Goal: Transaction & Acquisition: Purchase product/service

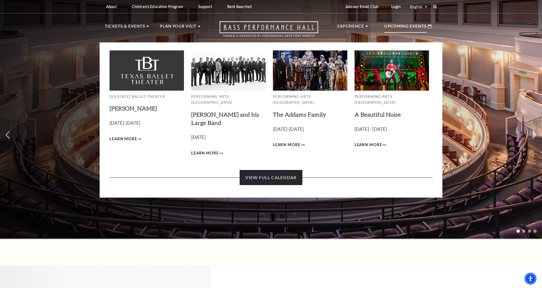
click at [282, 172] on link "View Full Calendar" at bounding box center [271, 177] width 62 height 15
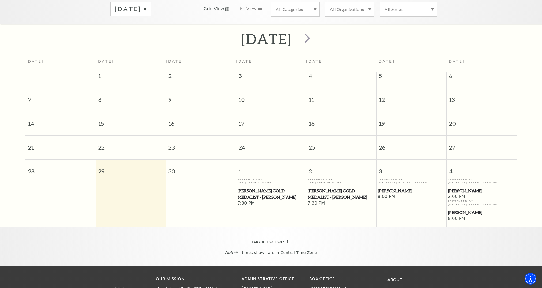
scroll to position [101, 0]
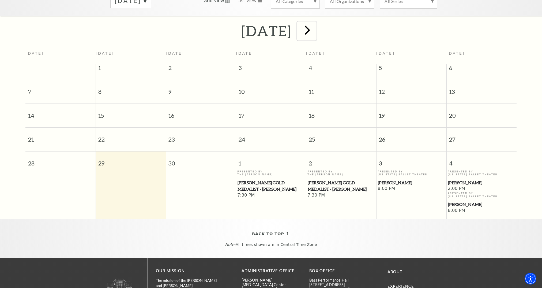
click at [315, 22] on span "next" at bounding box center [307, 29] width 15 height 15
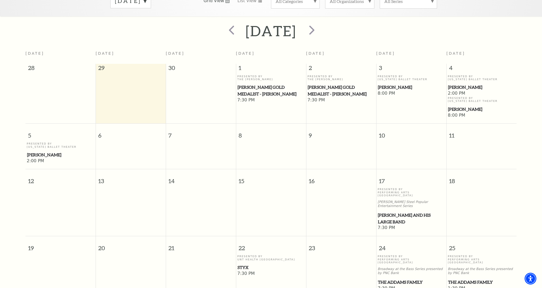
scroll to position [127, 0]
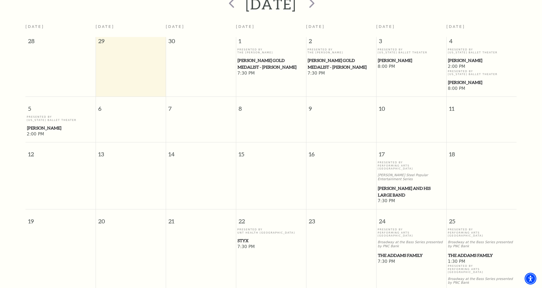
click at [245, 237] on span "Styx" at bounding box center [270, 240] width 67 height 7
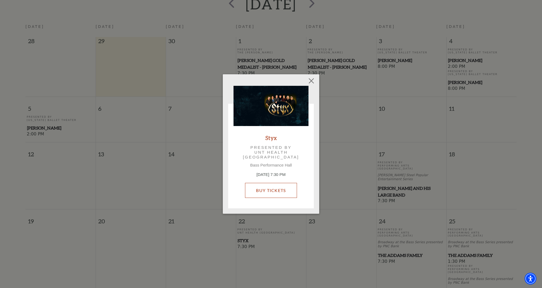
click at [276, 192] on link "Buy Tickets" at bounding box center [271, 190] width 52 height 15
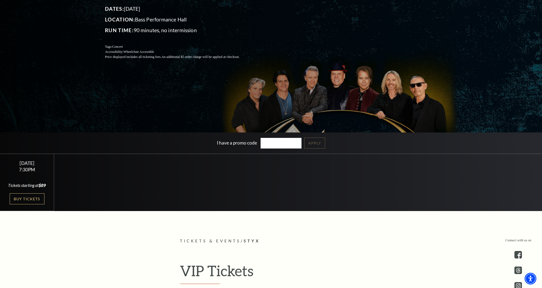
scroll to position [107, 0]
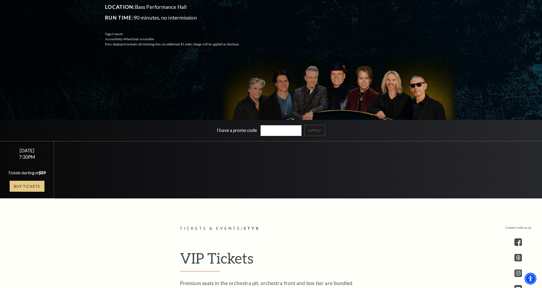
click at [30, 190] on link "Buy Tickets" at bounding box center [27, 185] width 35 height 11
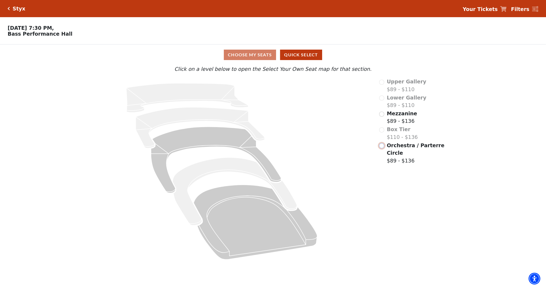
click at [381, 148] on input "Orchestra / Parterre Circle$89 - $136\a" at bounding box center [381, 145] width 5 height 5
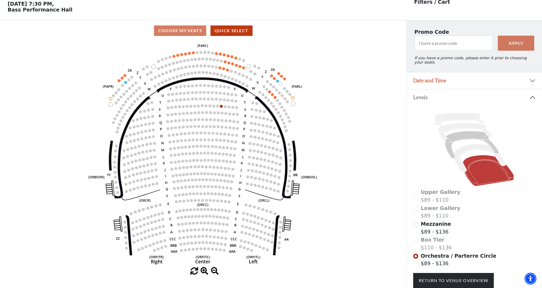
scroll to position [25, 0]
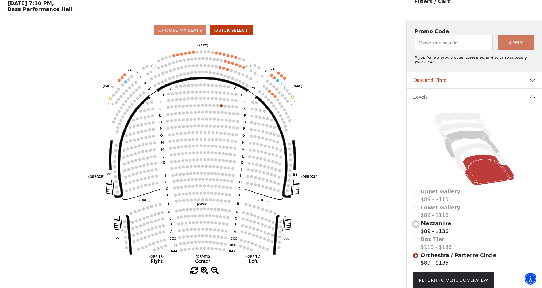
click at [416, 221] on input "Mezzanine$89 - $136\a" at bounding box center [415, 223] width 5 height 5
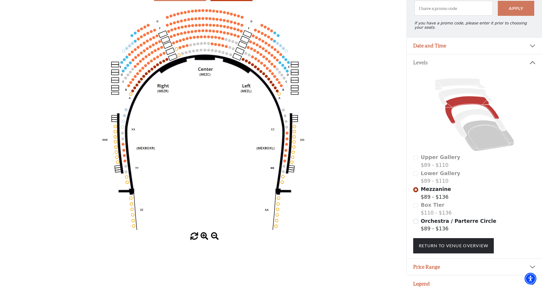
scroll to position [61, 0]
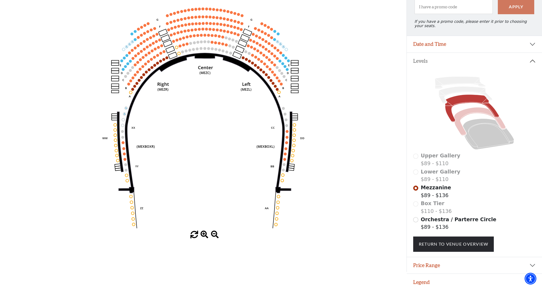
click at [460, 112] on icon at bounding box center [479, 121] width 51 height 28
